Goal: Information Seeking & Learning: Learn about a topic

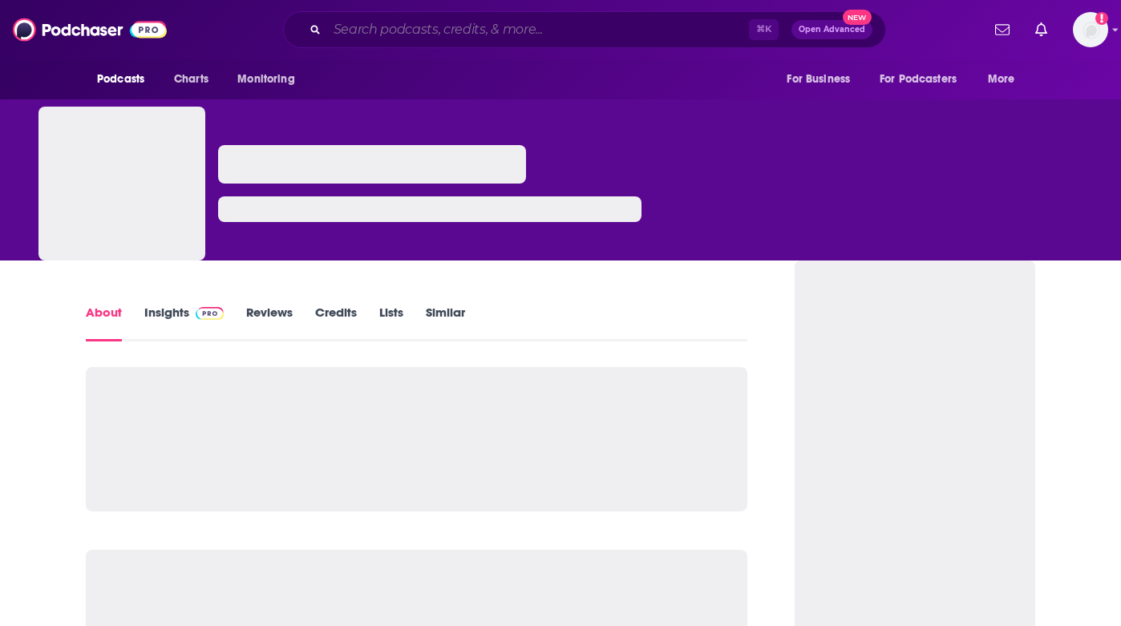
click at [590, 33] on input "Search podcasts, credits, & more..." at bounding box center [538, 30] width 422 height 26
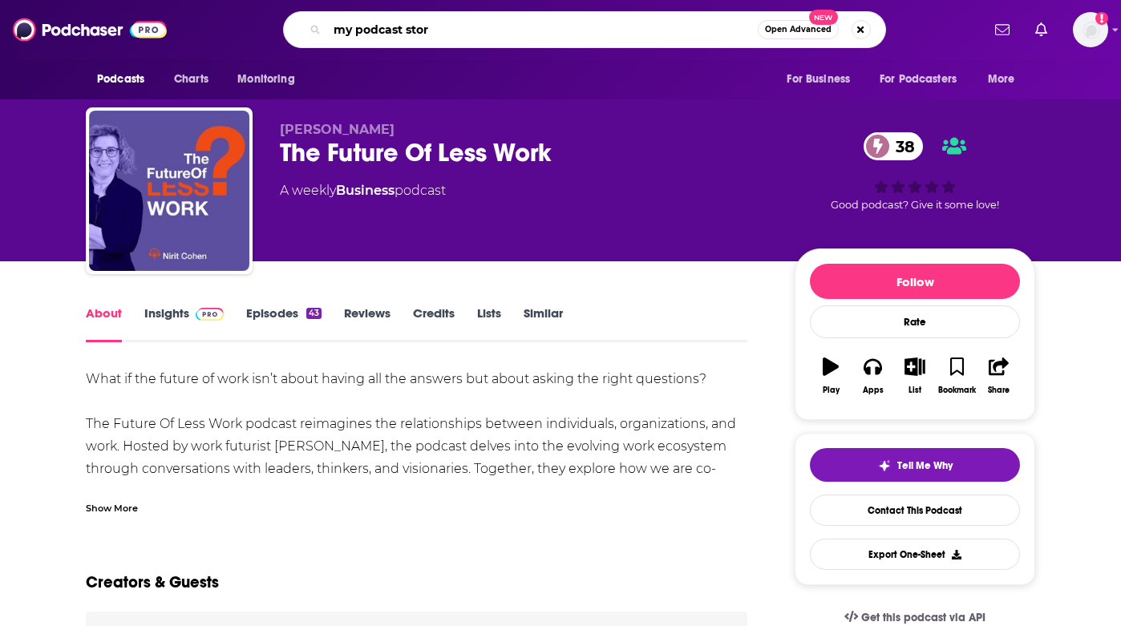
type input "my podcast story"
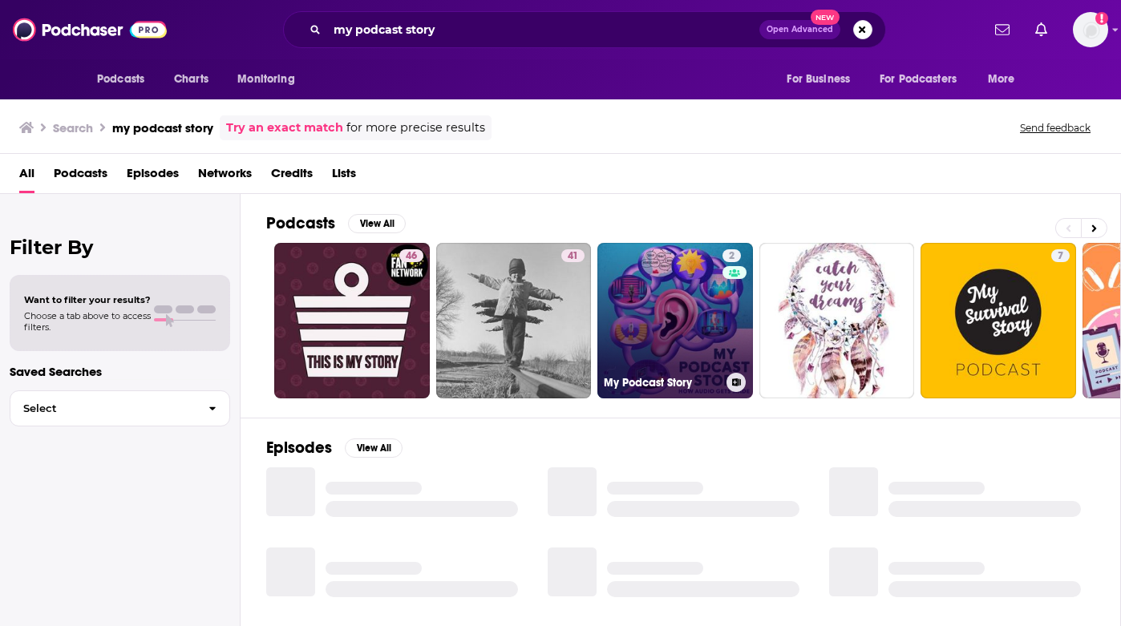
click at [680, 312] on link "2 My Podcast Story" at bounding box center [675, 321] width 156 height 156
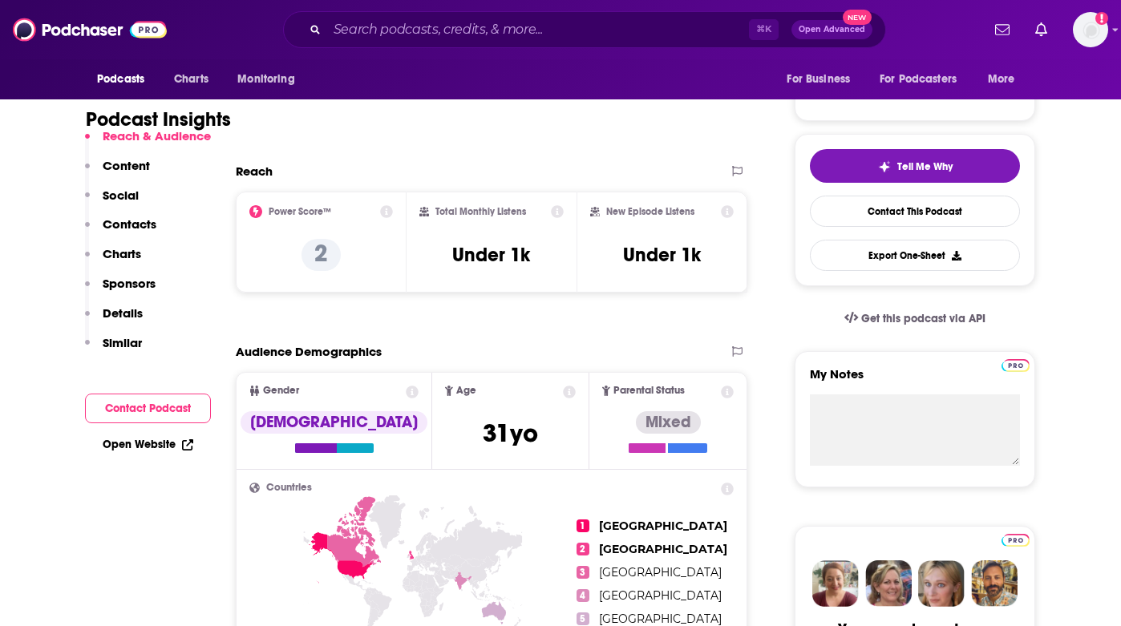
scroll to position [293, 0]
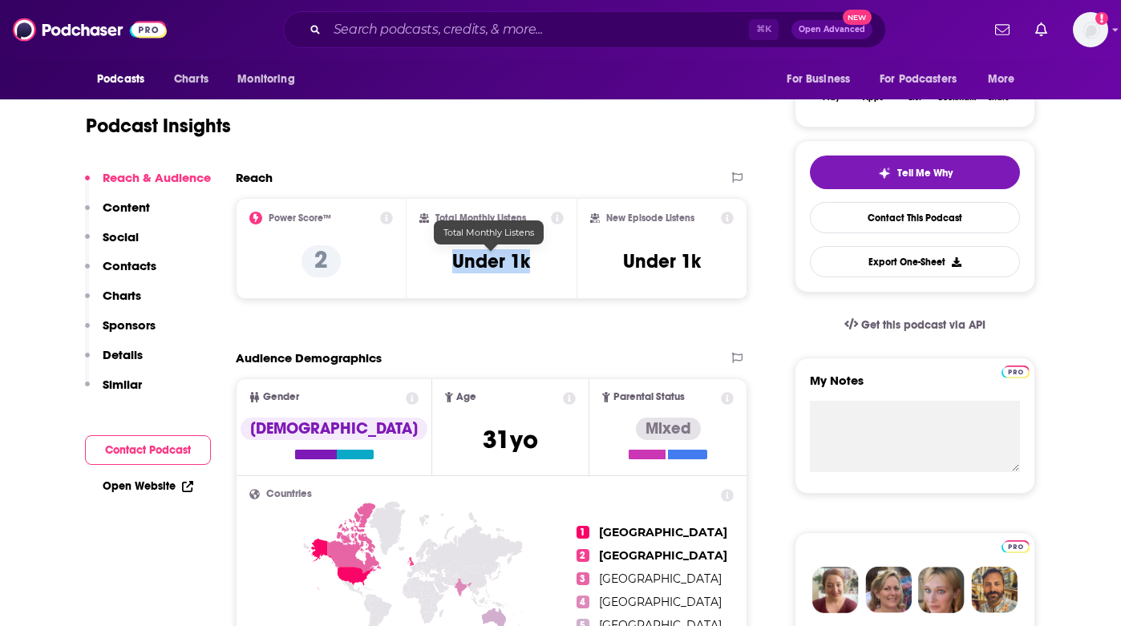
drag, startPoint x: 538, startPoint y: 263, endPoint x: 453, endPoint y: 263, distance: 85.0
click at [453, 263] on div "Total Monthly Listens Under 1k" at bounding box center [491, 249] width 145 height 74
copy h3 "Under 1k"
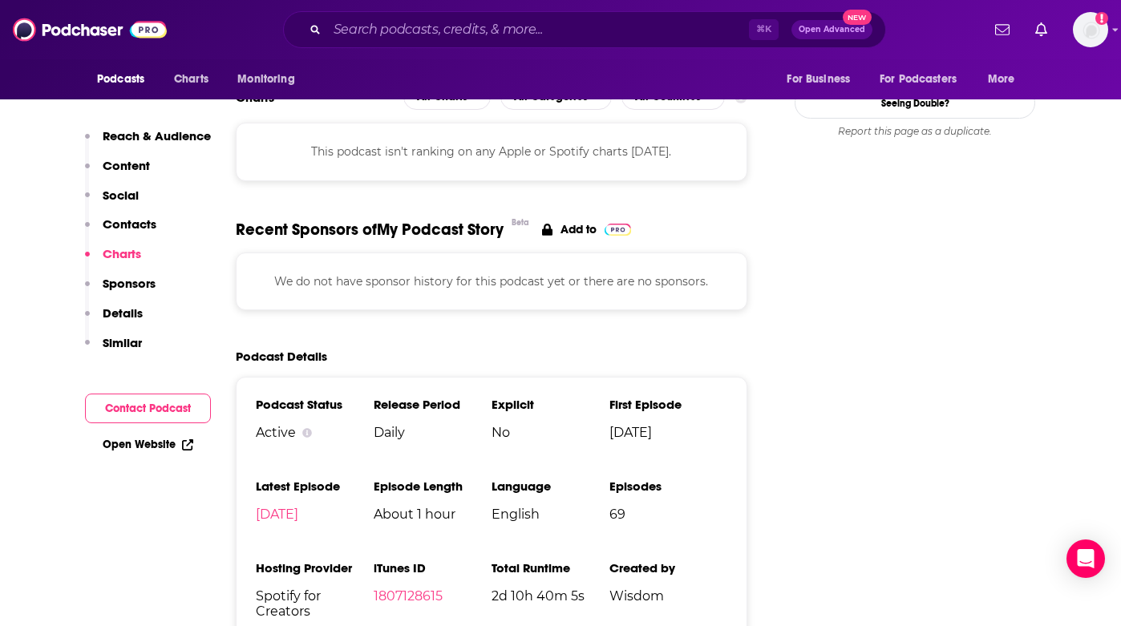
scroll to position [1564, 0]
